Goal: Task Accomplishment & Management: Manage account settings

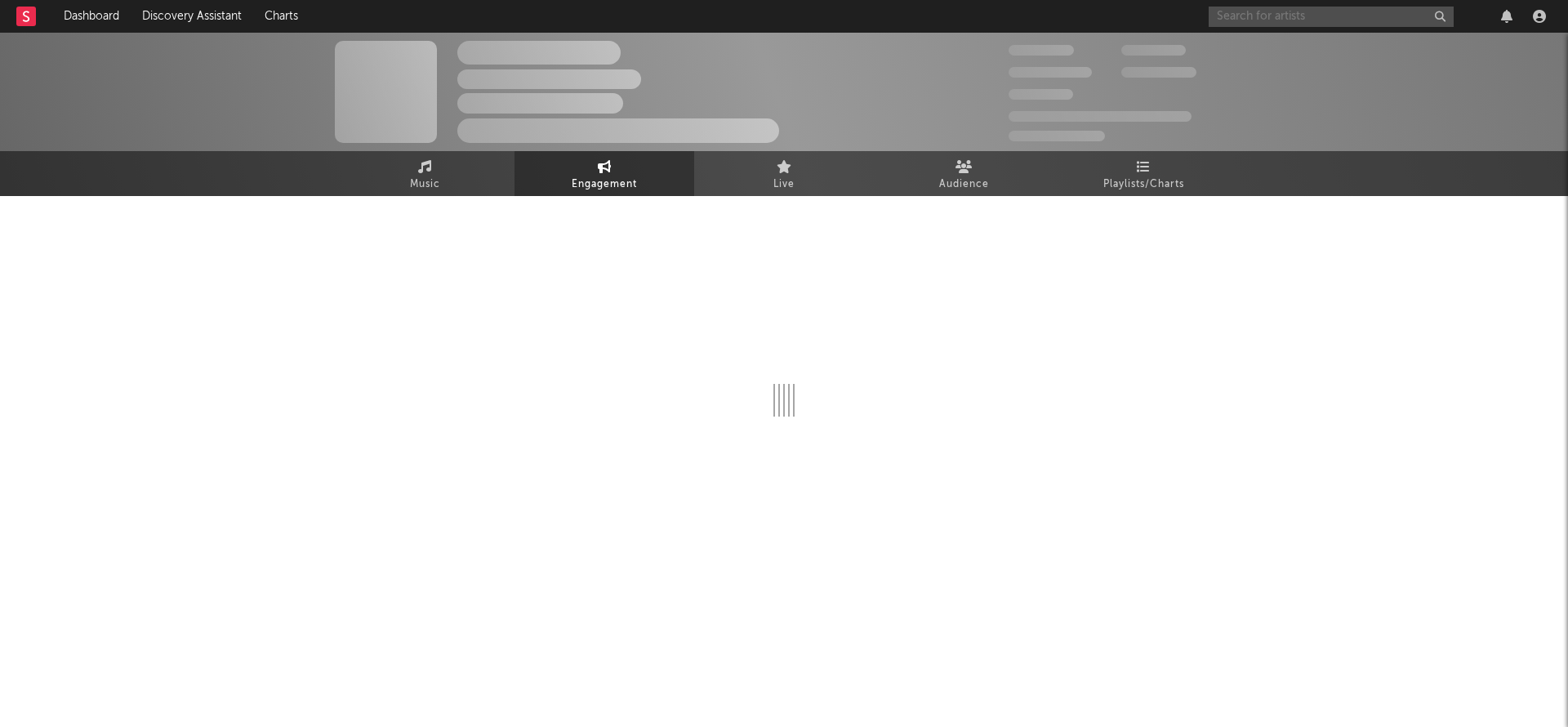
click at [1307, 24] on input "text" at bounding box center [1331, 17] width 245 height 20
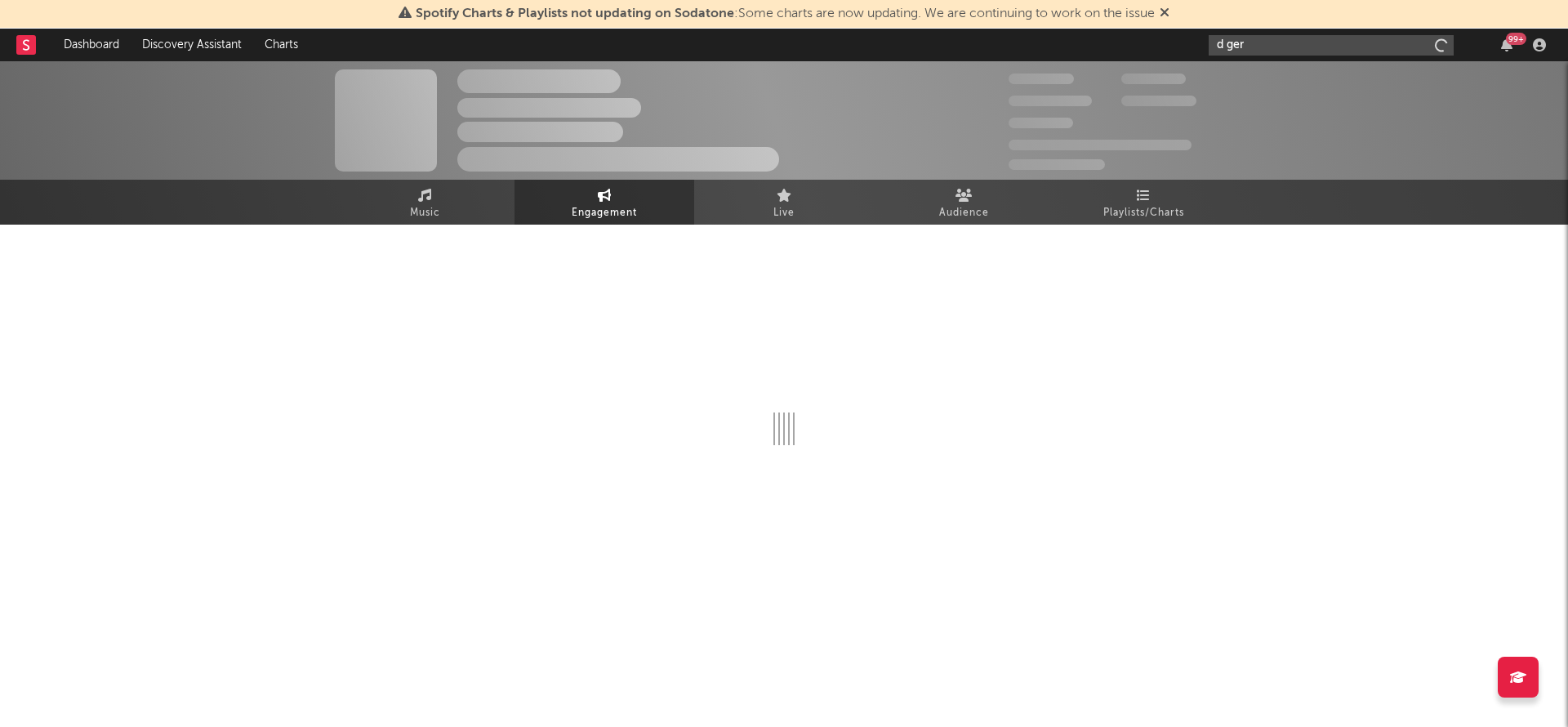
type input "d gerr"
select select "1w"
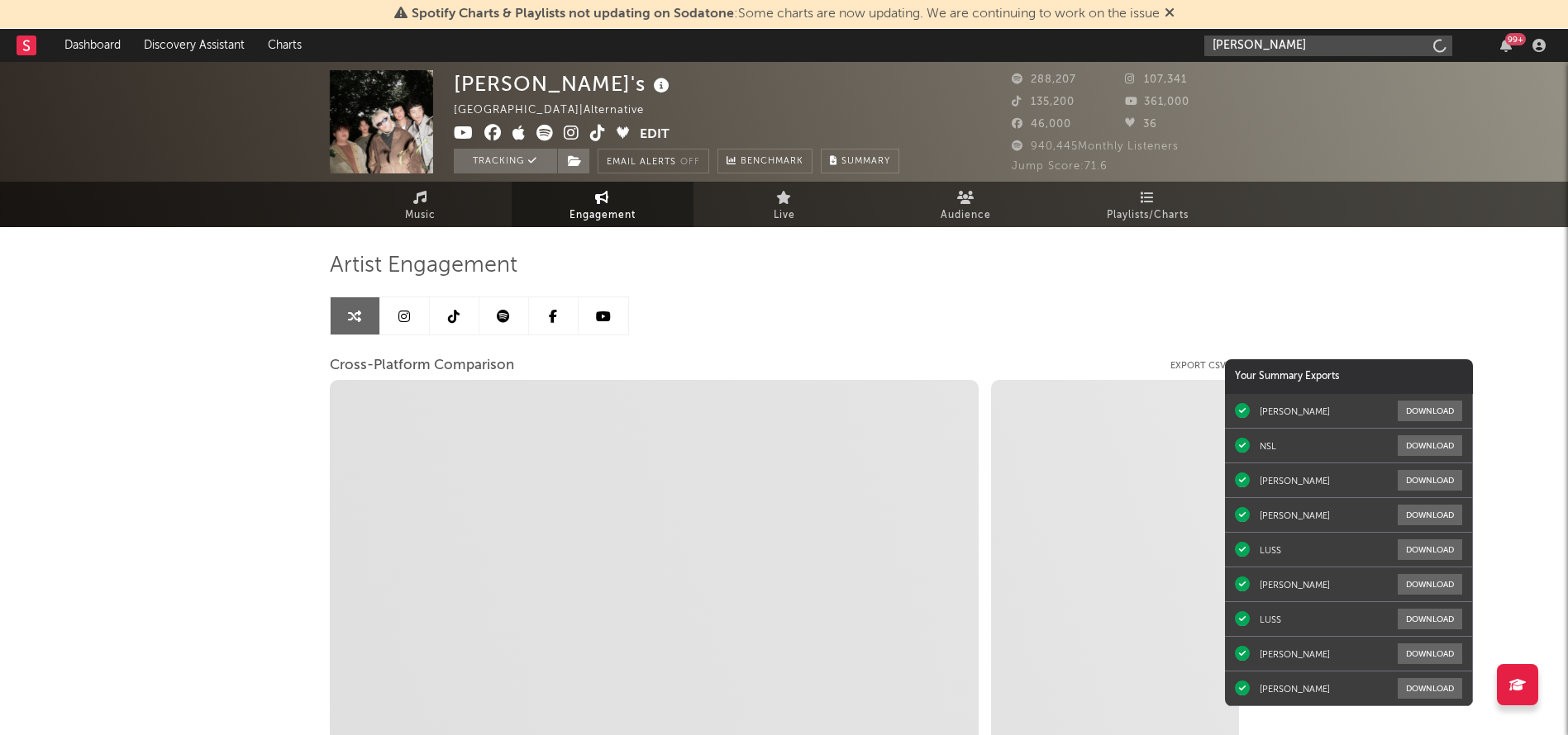
type input "[PERSON_NAME]"
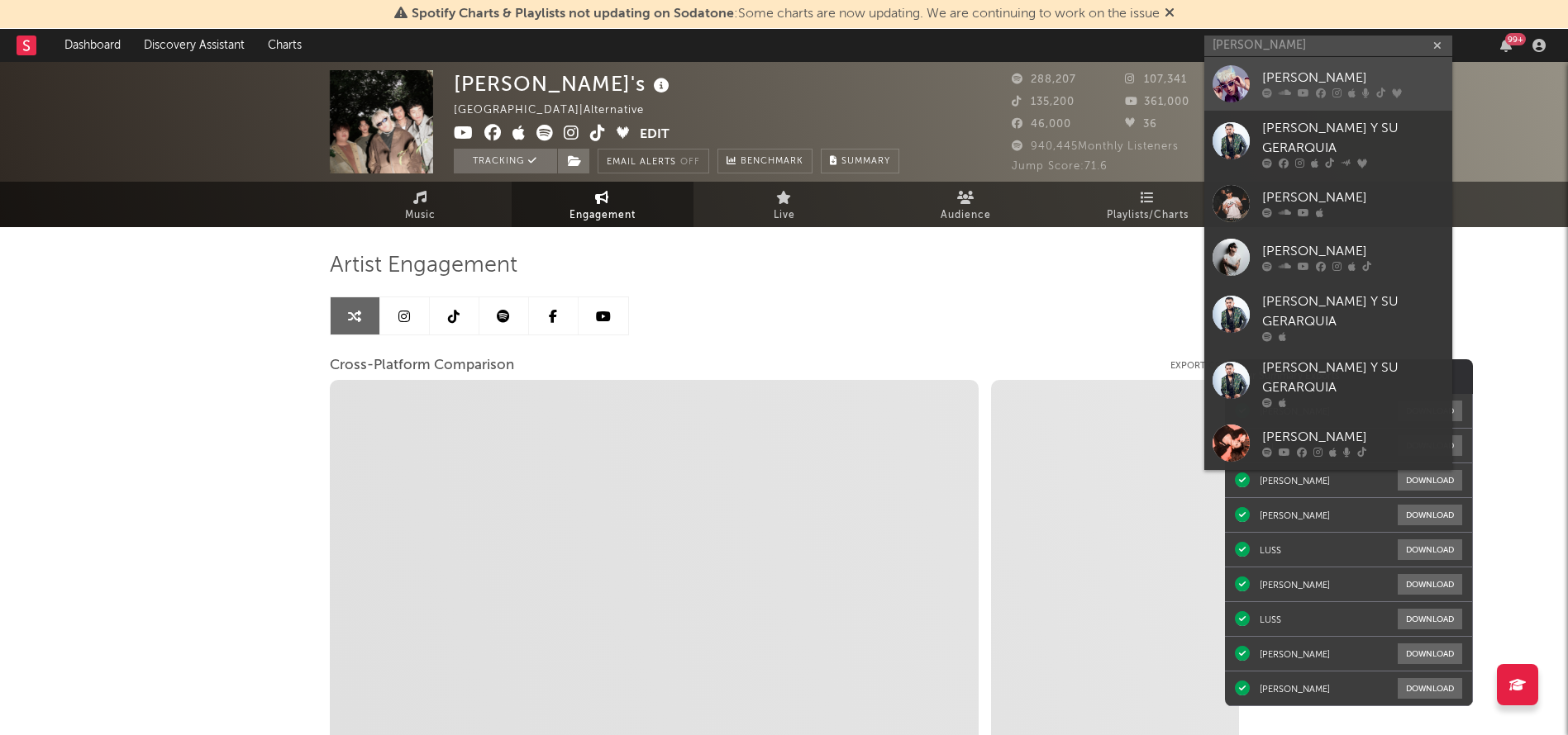
click at [1270, 77] on div "[PERSON_NAME]" at bounding box center [1352, 78] width 182 height 20
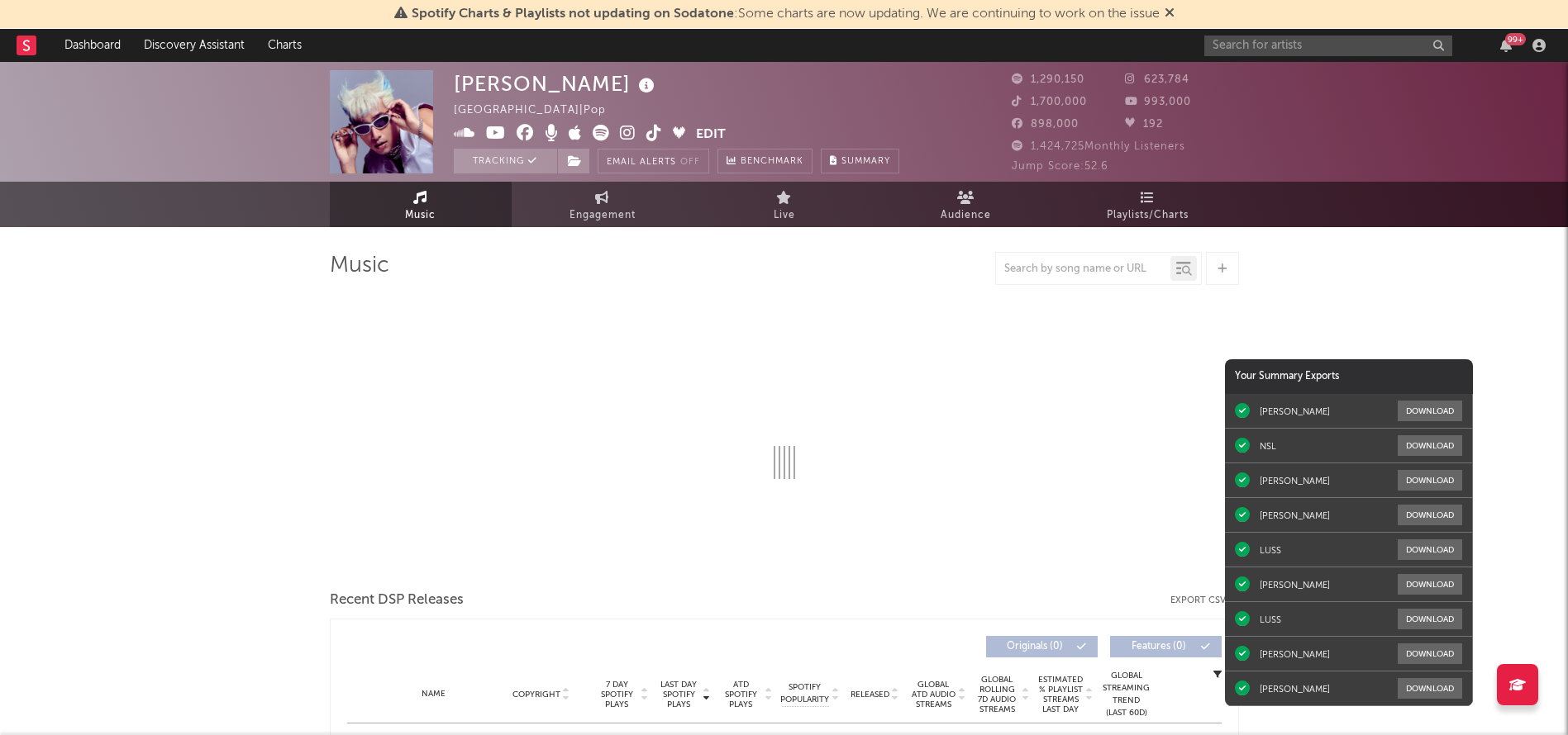
click at [700, 130] on button "Edit" at bounding box center [711, 135] width 30 height 20
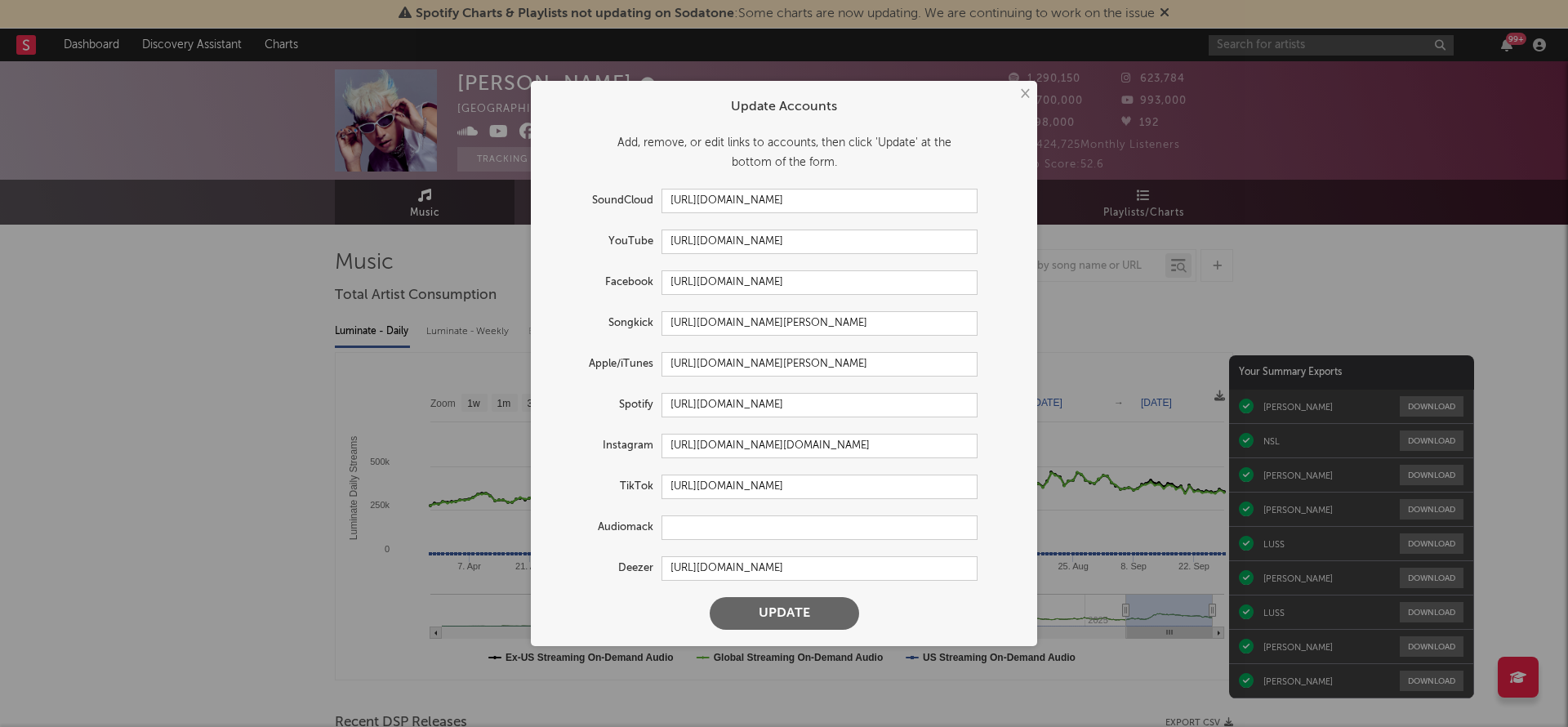
select select "6m"
drag, startPoint x: 810, startPoint y: 244, endPoint x: 643, endPoint y: 242, distance: 167.0
click at [643, 242] on div "YouTube [URL][DOMAIN_NAME]" at bounding box center [762, 242] width 430 height 24
